Goal: Task Accomplishment & Management: Manage account settings

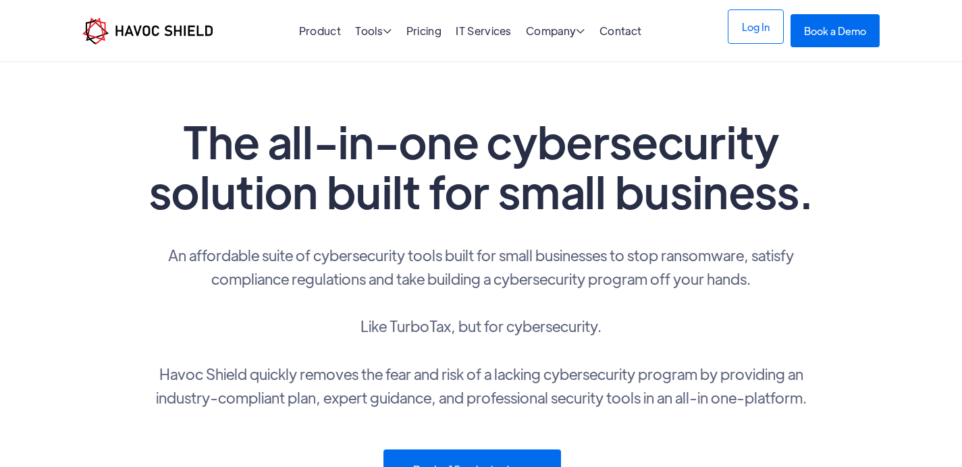
click at [756, 26] on link "Log In" at bounding box center [755, 26] width 56 height 34
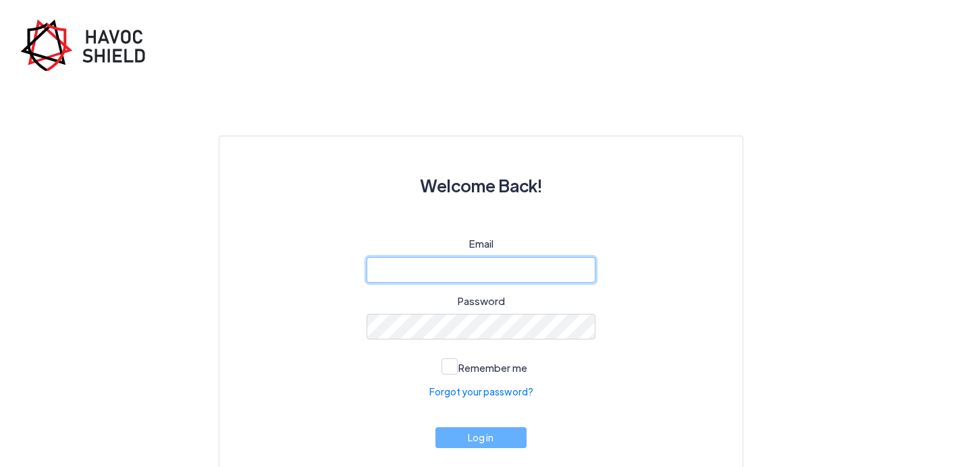
click at [497, 277] on input "email" at bounding box center [480, 270] width 229 height 26
type input "[EMAIL_ADDRESS][DOMAIN_NAME]"
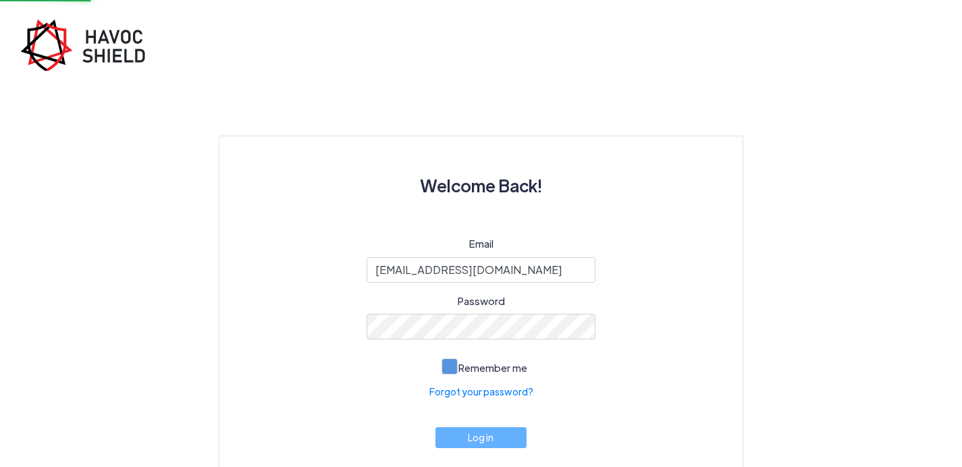
click at [449, 370] on span at bounding box center [449, 366] width 16 height 16
click at [0, 0] on input "Remember me" at bounding box center [0, 0] width 0 height 0
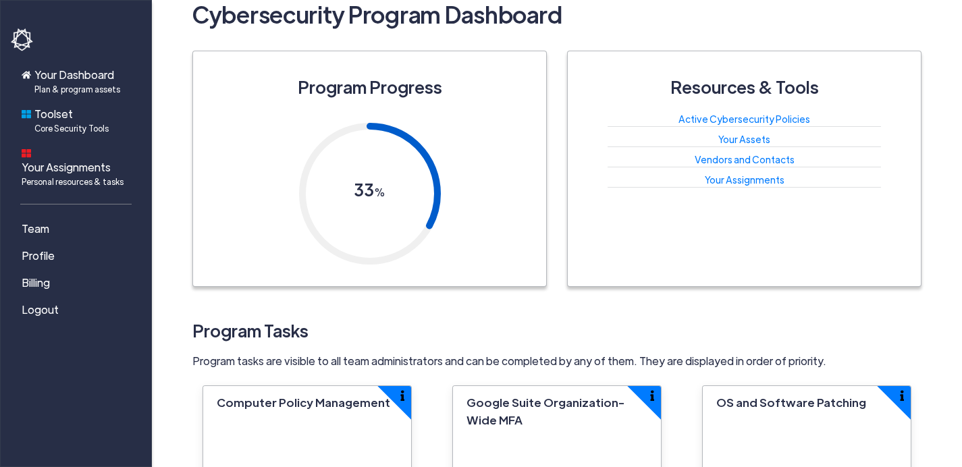
scroll to position [39, 0]
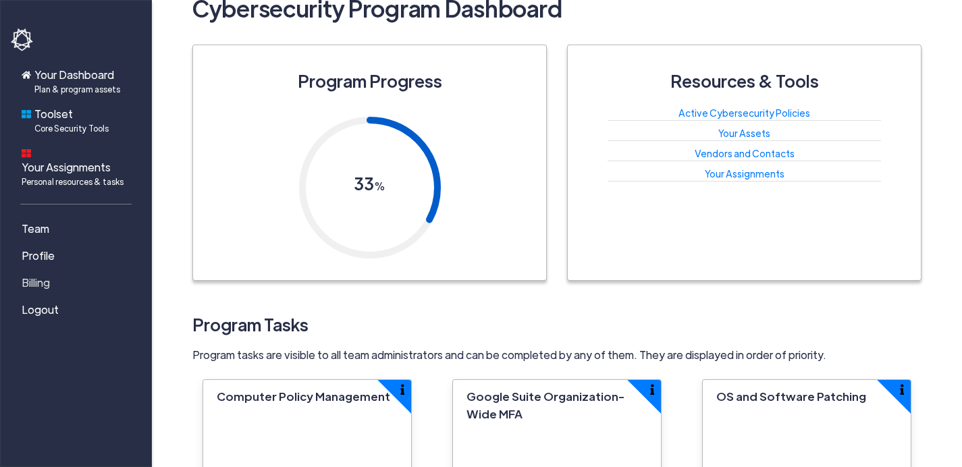
click at [52, 269] on link "Billing" at bounding box center [78, 282] width 135 height 27
